Goal: Task Accomplishment & Management: Use online tool/utility

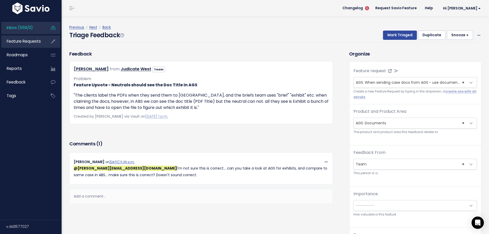
click at [31, 43] on span "Feature Requests" at bounding box center [24, 41] width 34 height 5
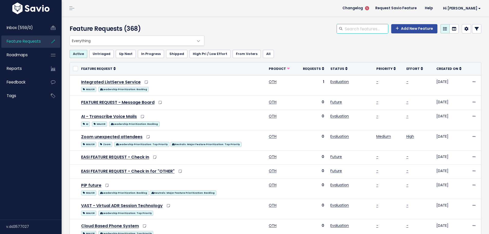
click at [366, 24] on input "search" at bounding box center [366, 28] width 44 height 9
type input "case Detail"
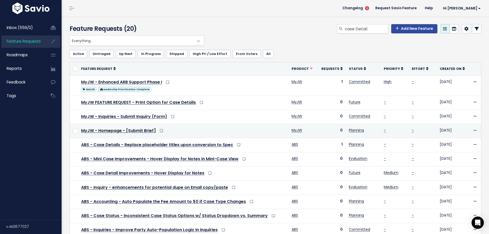
scroll to position [26, 0]
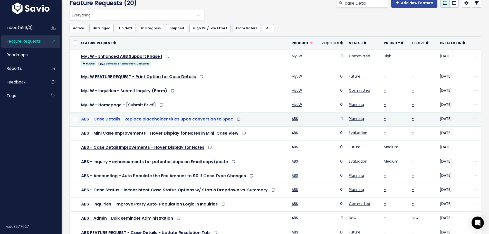
click at [201, 118] on link "ABS - Case Details - Replace placeholder titles upon conversion to Spec" at bounding box center [157, 119] width 152 height 6
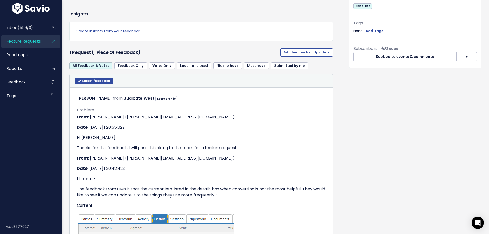
scroll to position [180, 0]
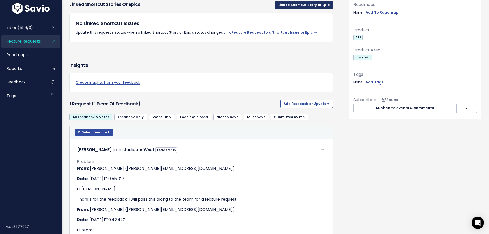
click at [303, 9] on link "Link to Shortcut Story or Epic" at bounding box center [304, 5] width 58 height 8
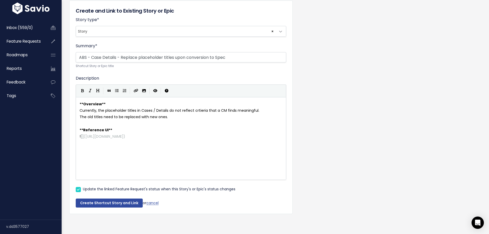
scroll to position [5, 0]
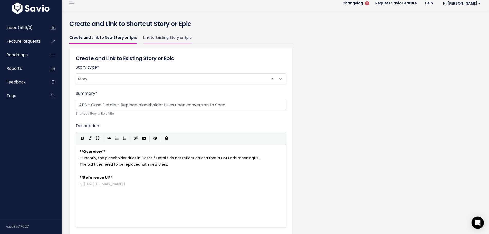
click at [168, 38] on link "Link to Existing Story or Epic" at bounding box center [167, 38] width 49 height 12
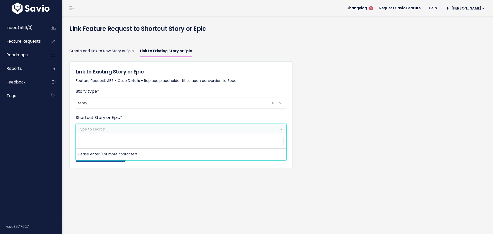
click at [128, 130] on span "Type to search" at bounding box center [176, 129] width 200 height 10
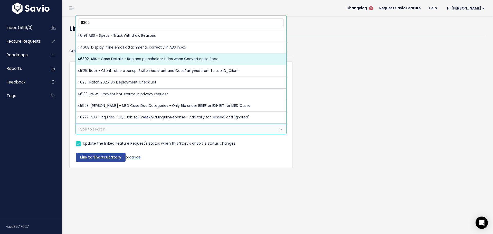
drag, startPoint x: 107, startPoint y: 19, endPoint x: 76, endPoint y: 21, distance: 31.7
click at [76, 21] on span "6302 46191: ABS - Specs - Track Withdraw Reasons 44668: Display inline email at…" at bounding box center [181, 69] width 211 height 108
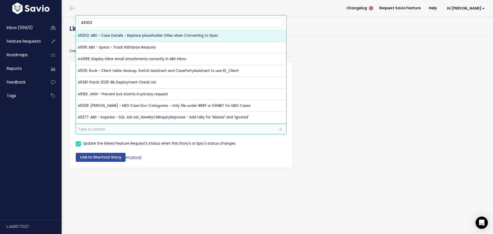
type input "46302"
select select "46302"
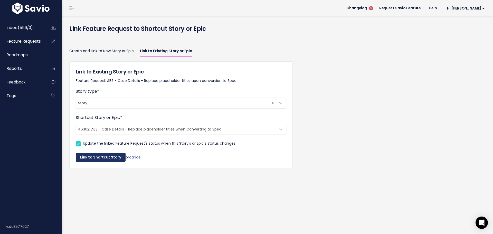
click at [105, 158] on button "Link to Shortcut Story" at bounding box center [101, 157] width 50 height 9
